Goal: Transaction & Acquisition: Purchase product/service

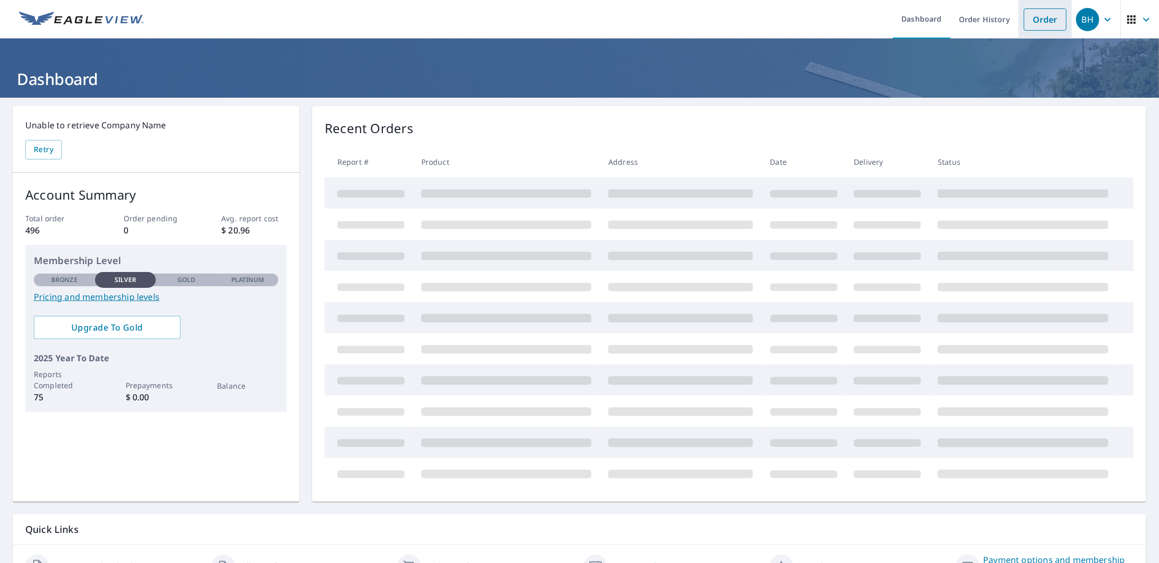
click at [1034, 13] on link "Order" at bounding box center [1045, 19] width 43 height 22
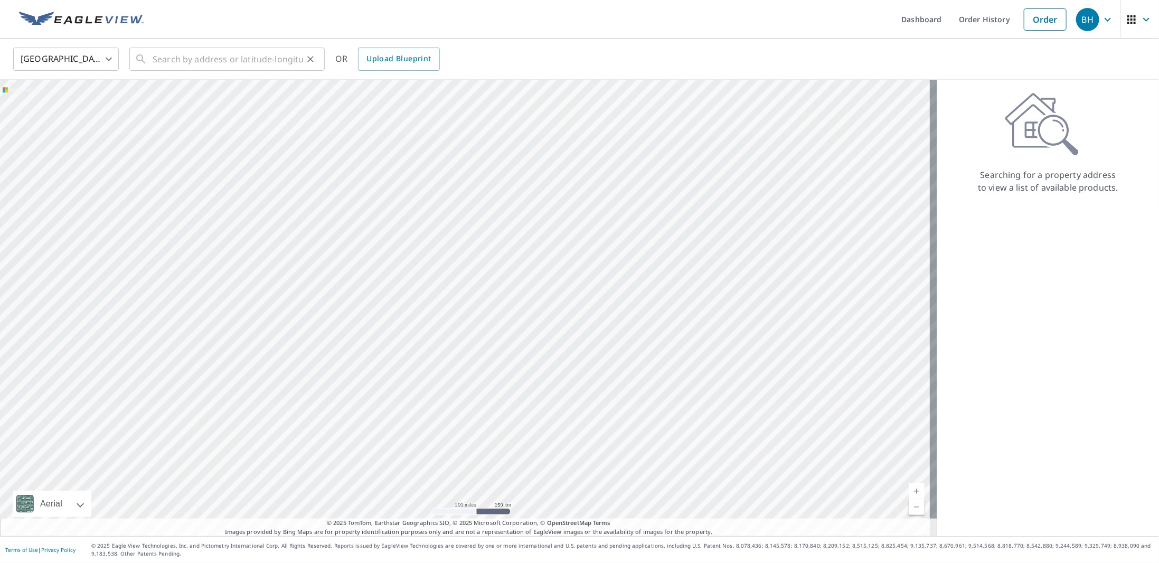
click at [148, 62] on div "​" at bounding box center [226, 59] width 195 height 23
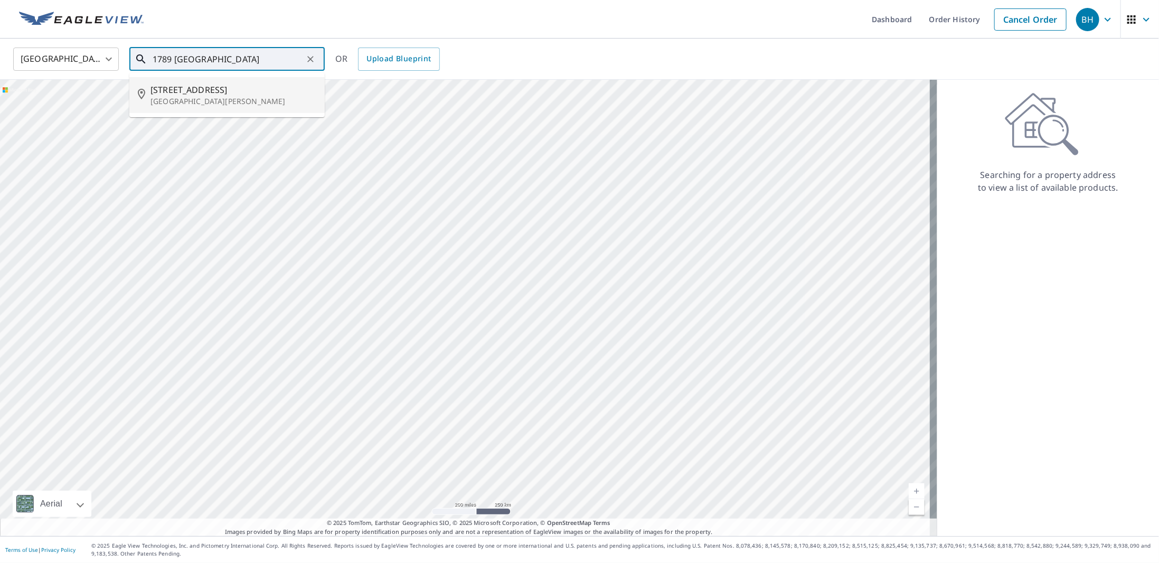
click at [168, 91] on span "[STREET_ADDRESS]" at bounding box center [234, 89] width 166 height 13
type input "[STREET_ADDRESS][PERSON_NAME]"
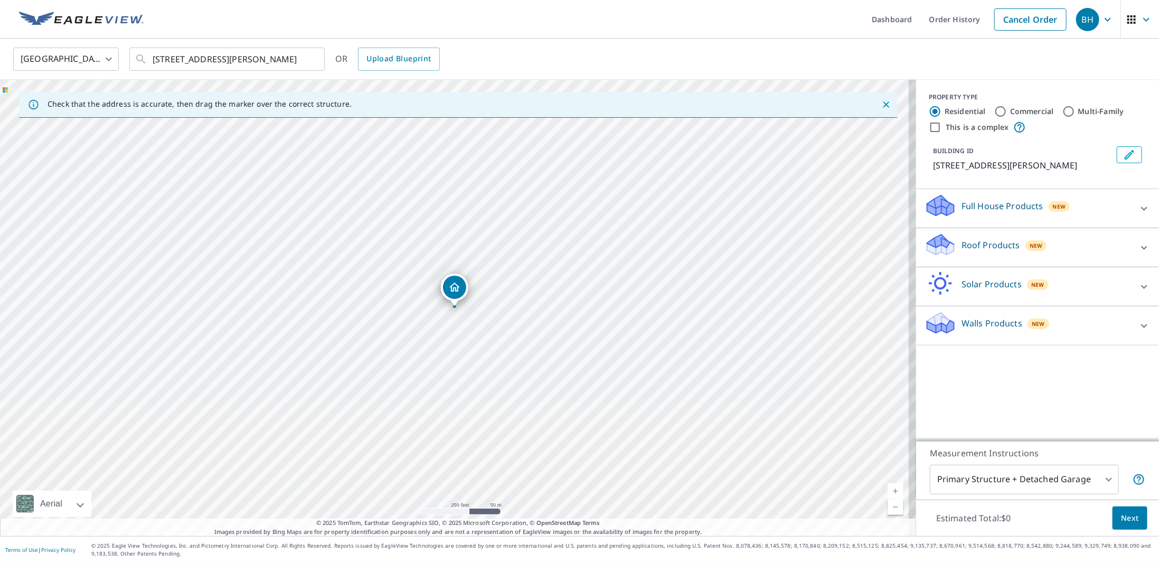
click at [927, 241] on icon at bounding box center [940, 240] width 27 height 13
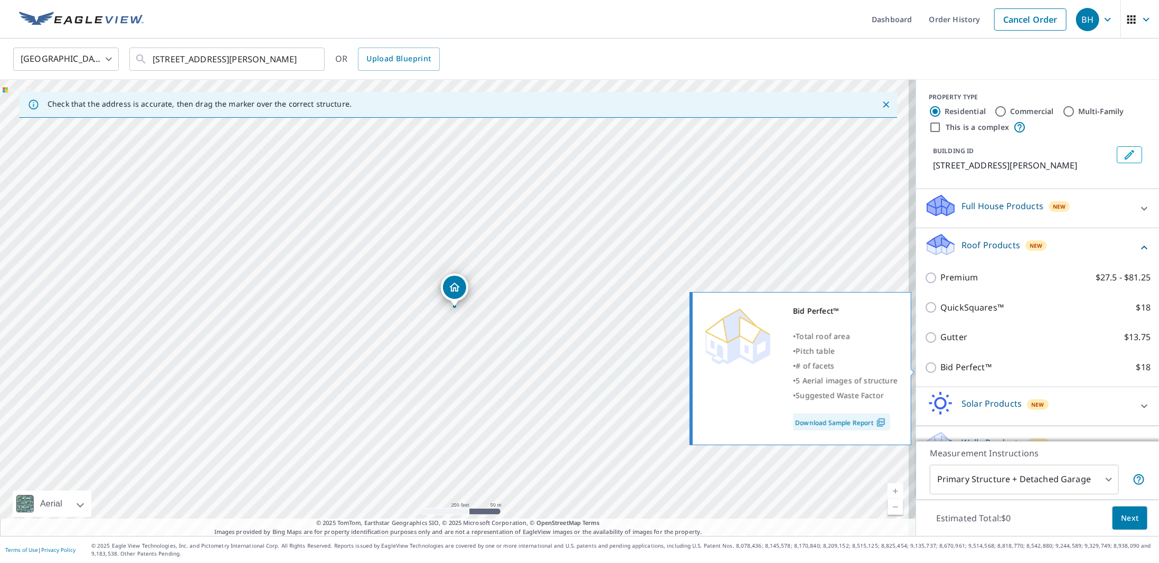
click at [926, 364] on input "Bid Perfect™ $18" at bounding box center [933, 367] width 16 height 13
checkbox input "true"
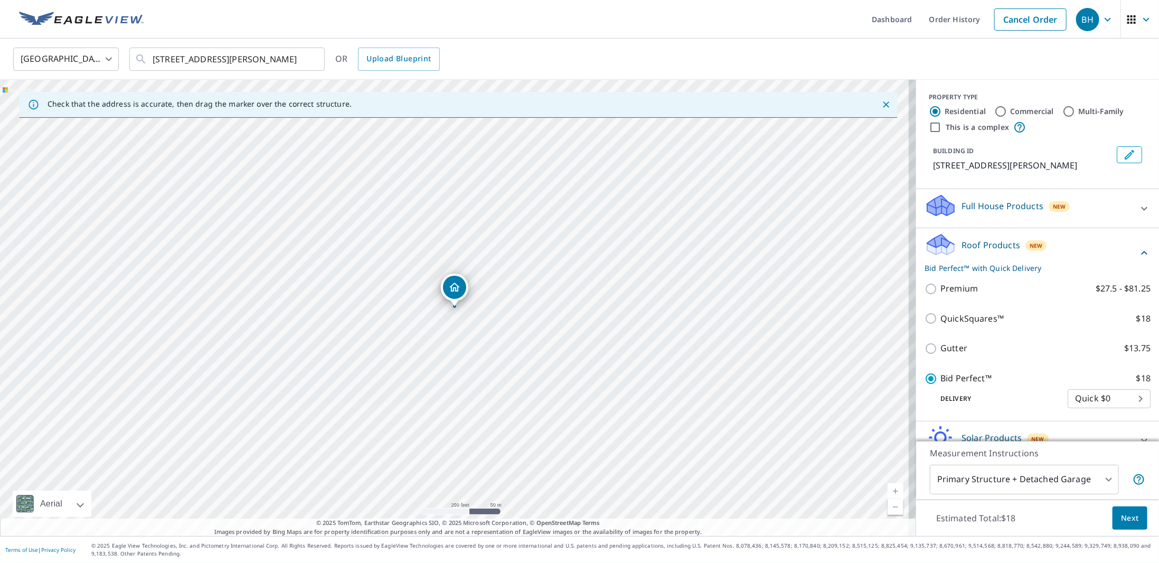
click at [1136, 516] on button "Next" at bounding box center [1130, 518] width 35 height 24
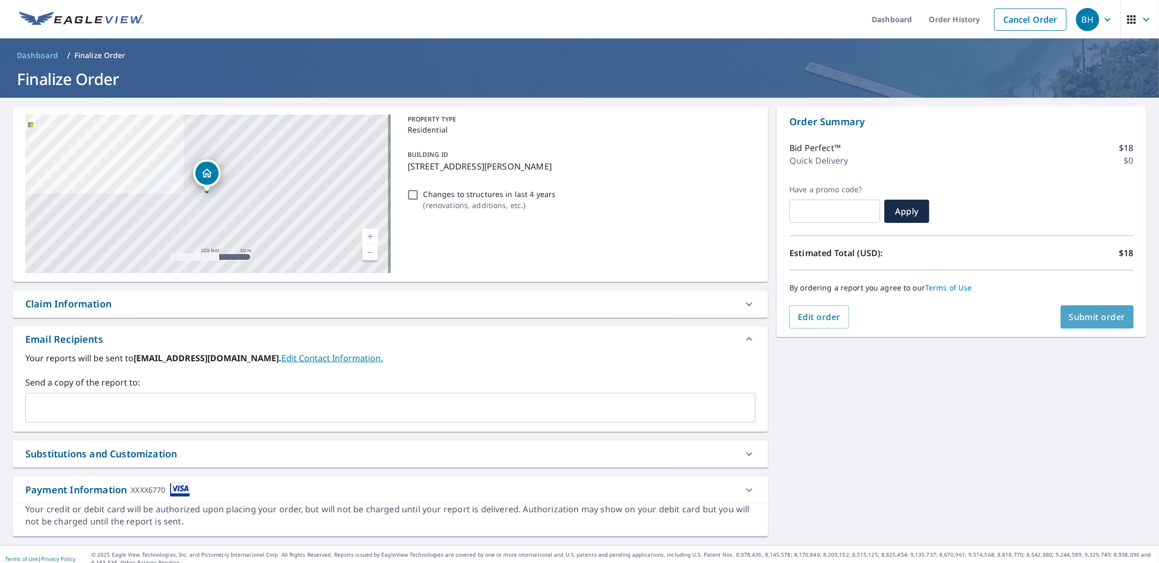
click at [1107, 319] on span "Submit order" at bounding box center [1097, 317] width 57 height 12
